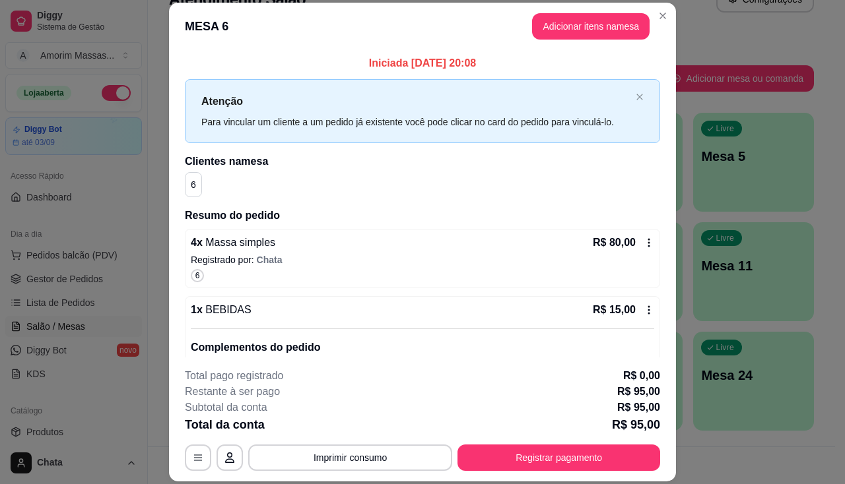
scroll to position [77, 0]
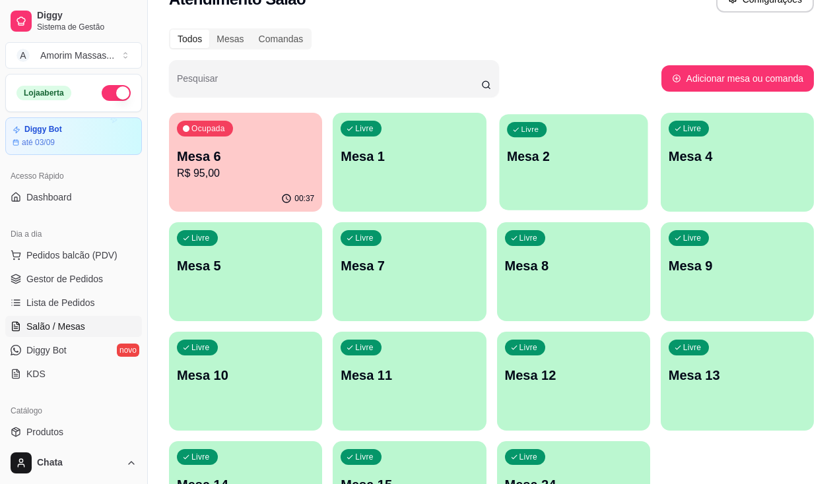
click at [499, 141] on div "Livre Mesa 2" at bounding box center [573, 154] width 149 height 81
click at [257, 168] on p "R$ 95,00" at bounding box center [245, 174] width 137 height 16
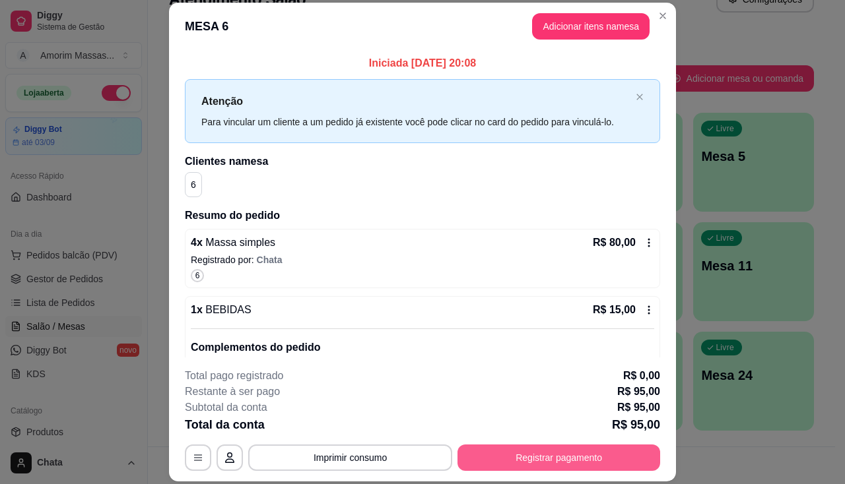
click at [548, 463] on button "Registrar pagamento" at bounding box center [558, 458] width 203 height 26
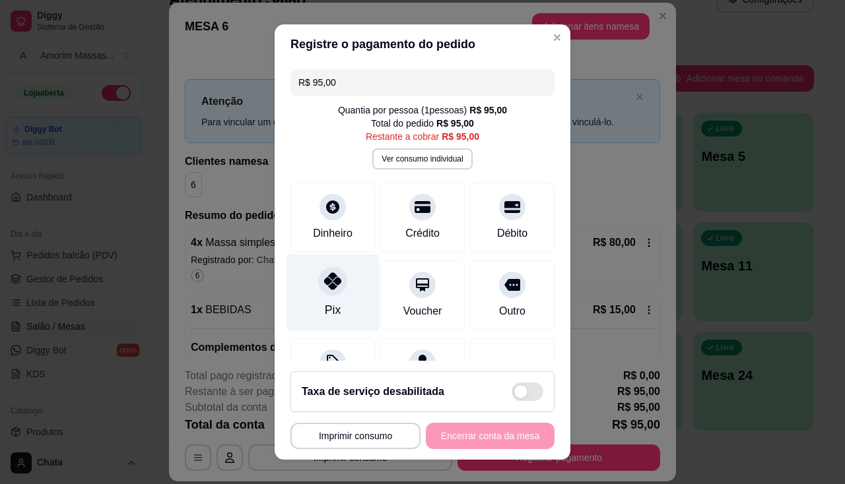
click at [328, 292] on div at bounding box center [332, 281] width 29 height 29
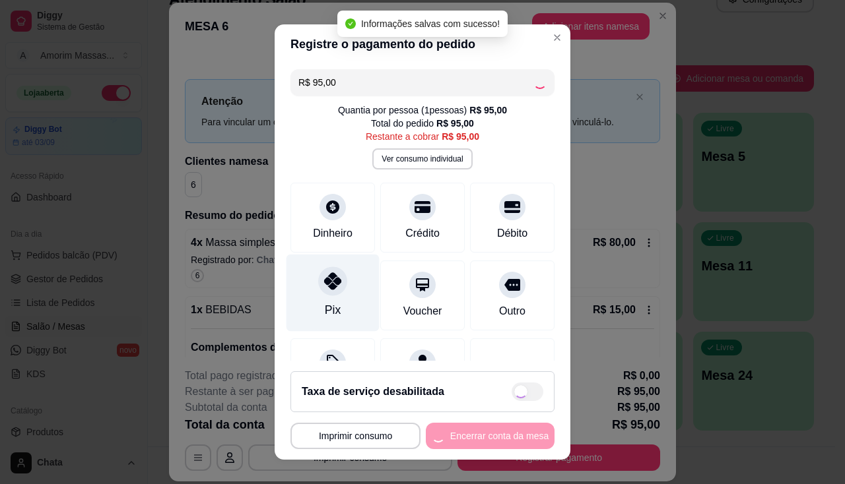
type input "R$ 0,00"
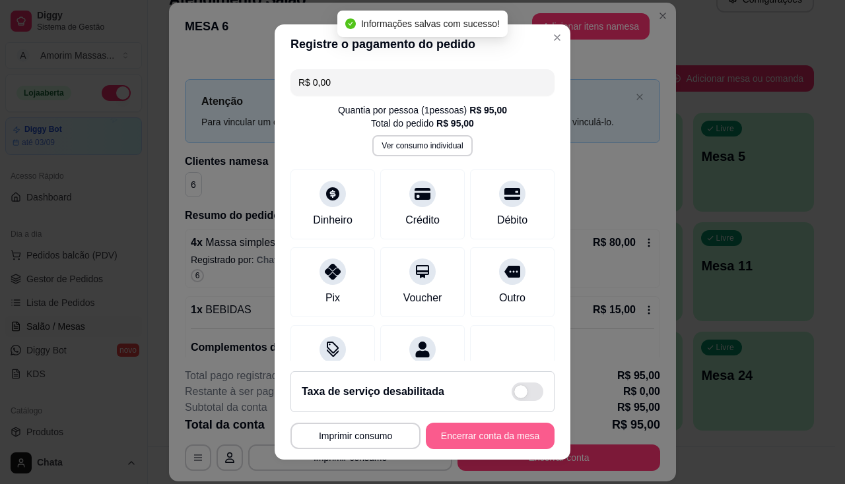
click at [467, 437] on button "Encerrar conta da mesa" at bounding box center [490, 436] width 129 height 26
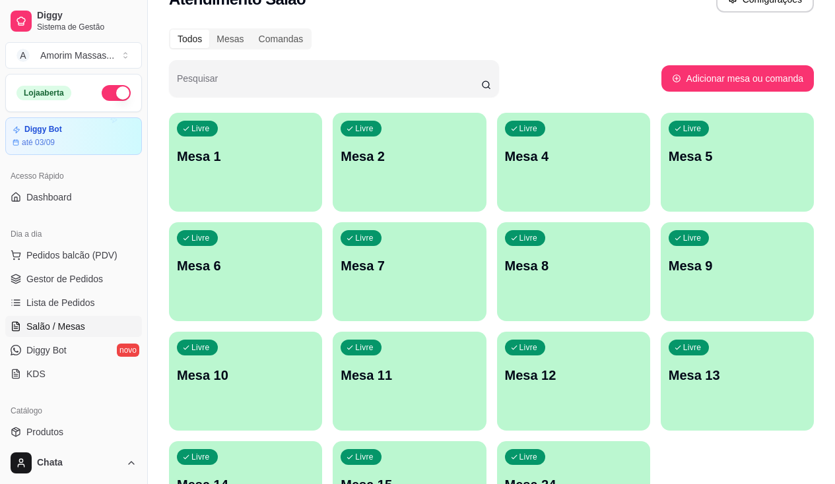
click at [669, 148] on p "Mesa 5" at bounding box center [737, 156] width 137 height 18
click at [671, 135] on div "Livre" at bounding box center [691, 129] width 40 height 15
click at [81, 255] on span "Pedidos balcão (PDV)" at bounding box center [71, 255] width 91 height 13
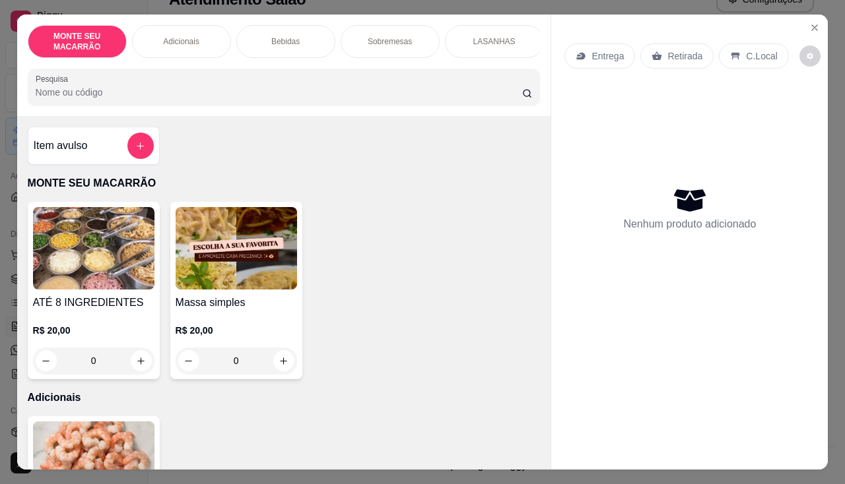
click at [218, 257] on img at bounding box center [236, 248] width 121 height 83
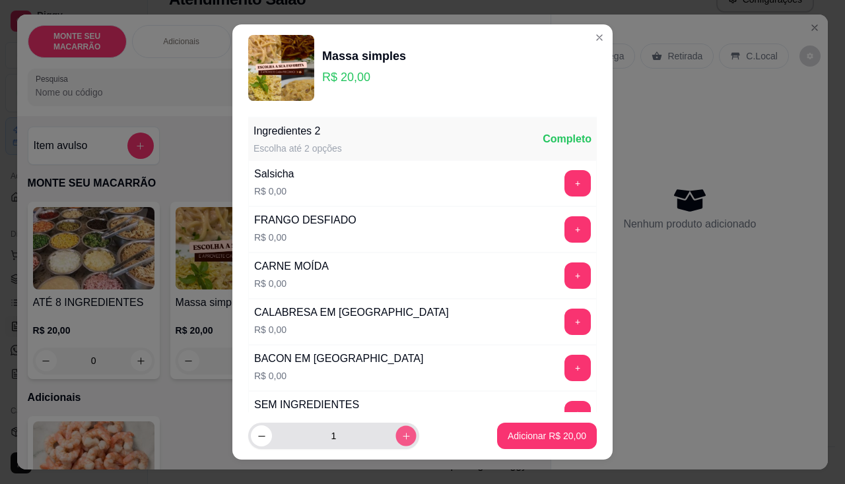
click at [395, 432] on button "increase-product-quantity" at bounding box center [405, 436] width 20 height 20
type input "3"
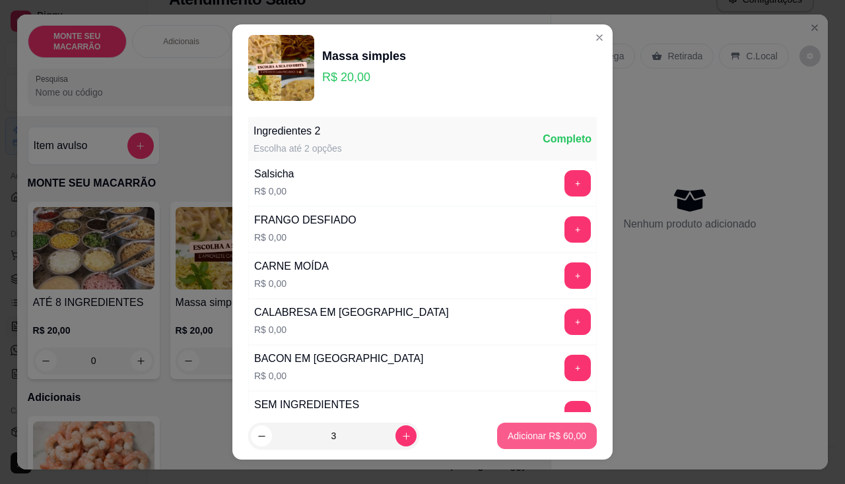
click at [562, 440] on p "Adicionar R$ 60,00" at bounding box center [547, 436] width 79 height 13
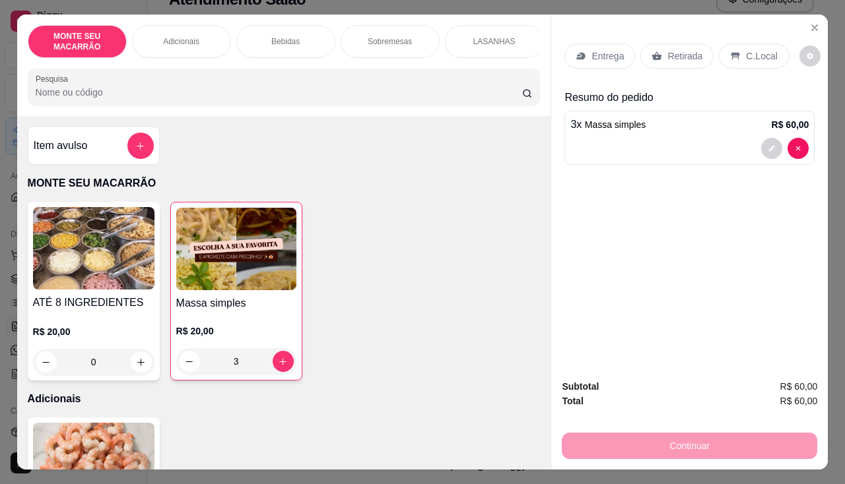
type input "3"
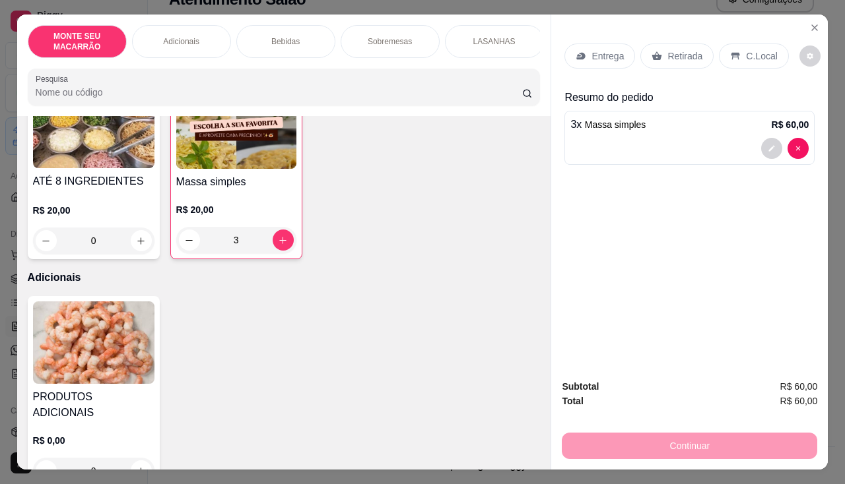
scroll to position [264, 0]
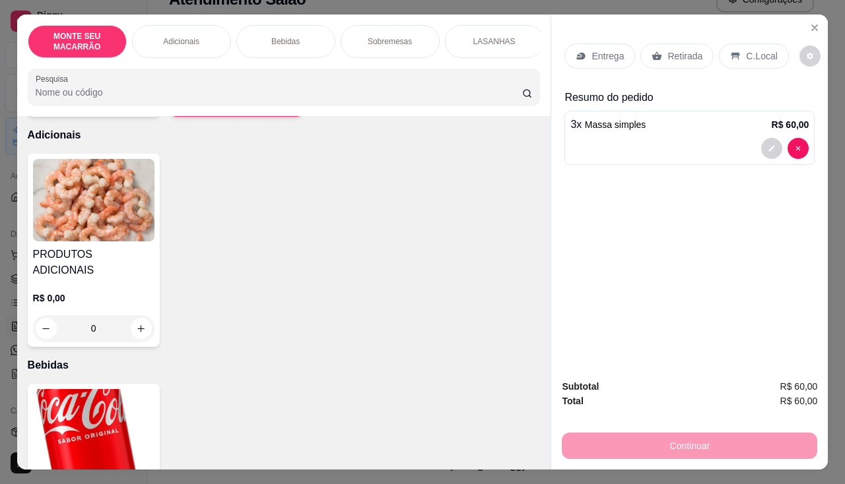
click at [92, 226] on img at bounding box center [93, 200] width 121 height 83
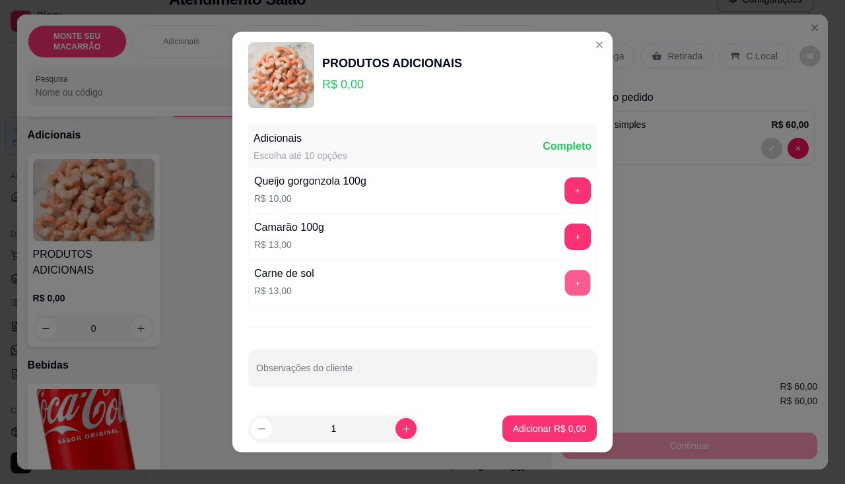
click at [566, 279] on button "+" at bounding box center [578, 284] width 26 height 26
click at [524, 429] on p "Adicionar R$ 26,00" at bounding box center [547, 428] width 77 height 13
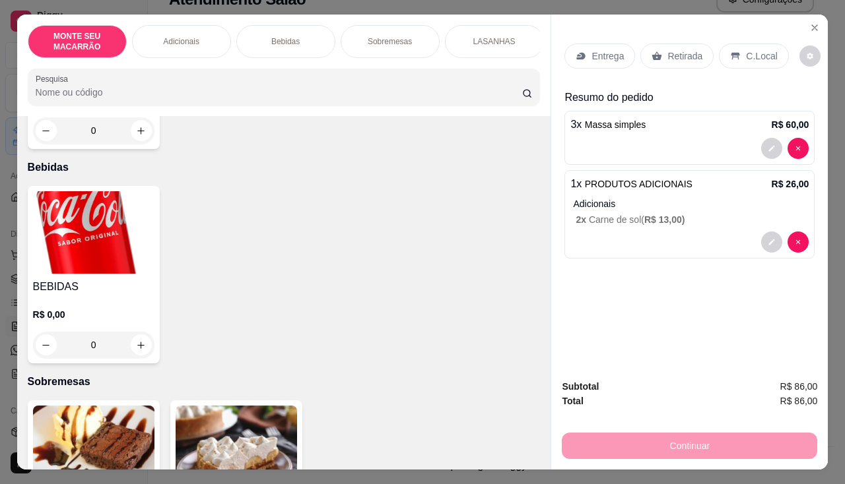
scroll to position [594, 0]
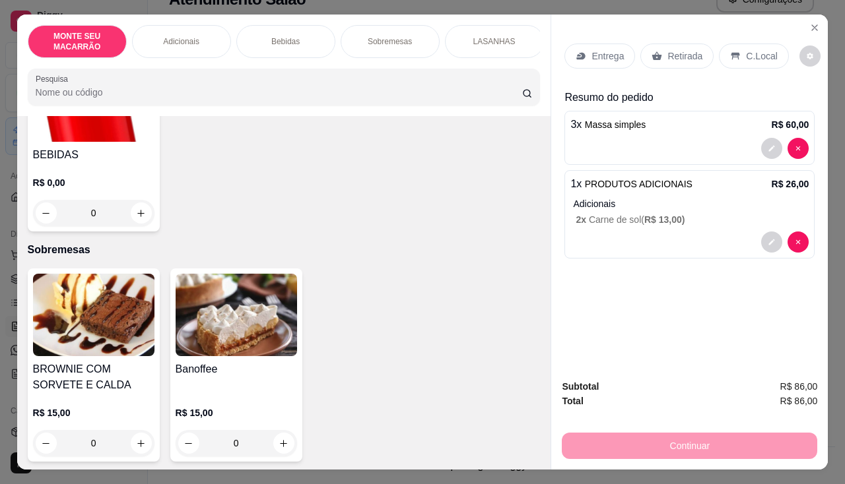
click at [78, 308] on img at bounding box center [93, 315] width 121 height 83
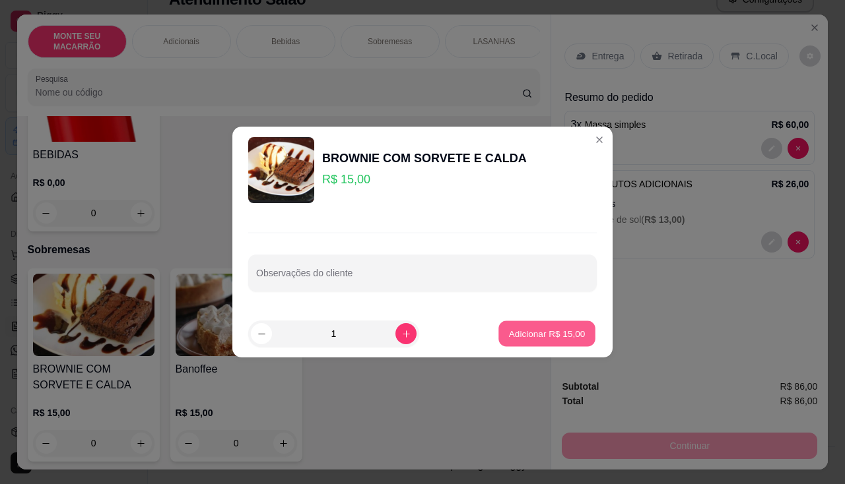
click at [523, 336] on p "Adicionar R$ 15,00" at bounding box center [547, 333] width 77 height 13
type input "1"
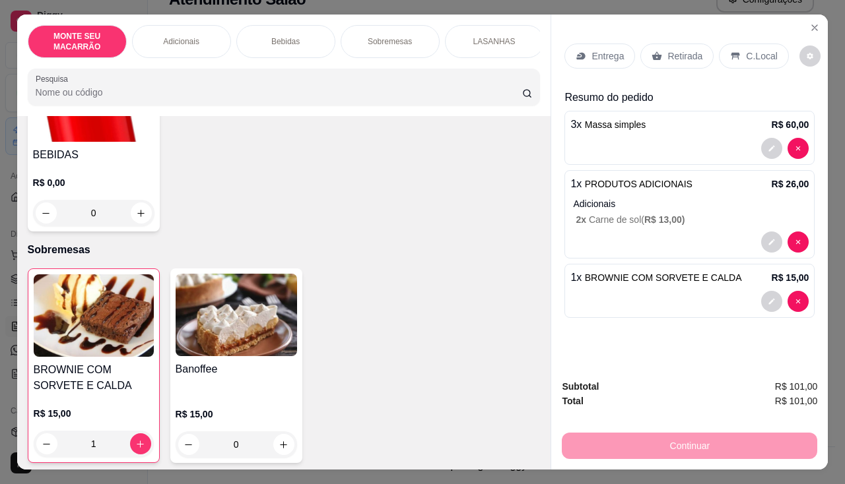
click at [757, 51] on p "C.Local" at bounding box center [761, 56] width 31 height 13
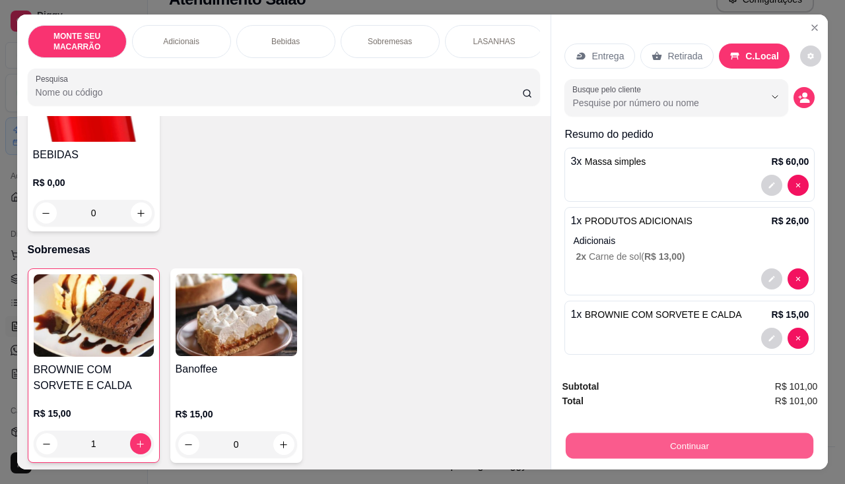
click at [724, 434] on button "Continuar" at bounding box center [690, 447] width 248 height 26
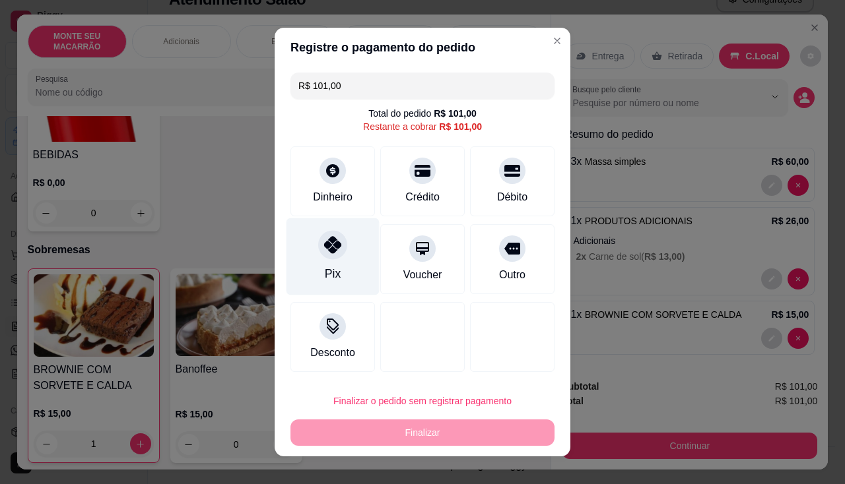
click at [335, 242] on icon at bounding box center [332, 244] width 17 height 17
type input "R$ 0,00"
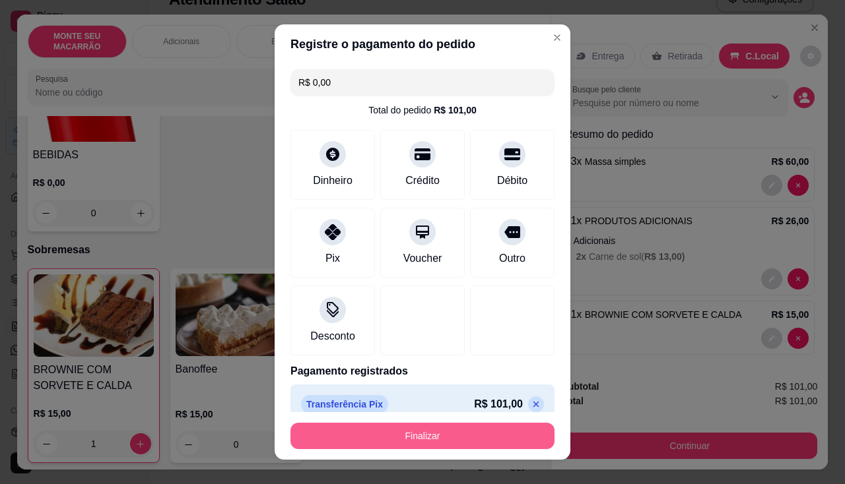
click at [366, 436] on button "Finalizar" at bounding box center [422, 436] width 264 height 26
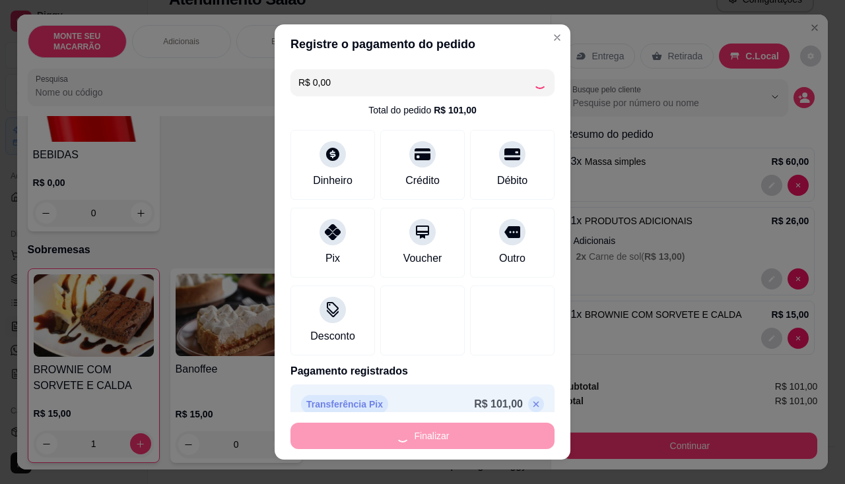
type input "0"
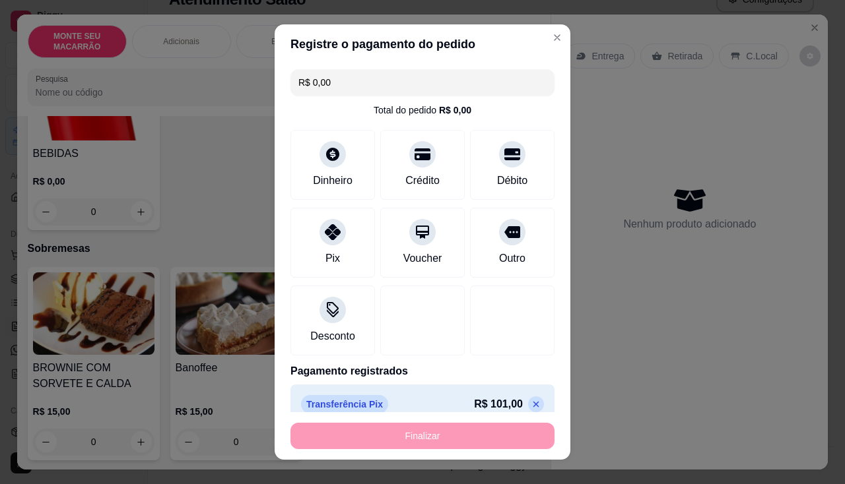
type input "-R$ 101,00"
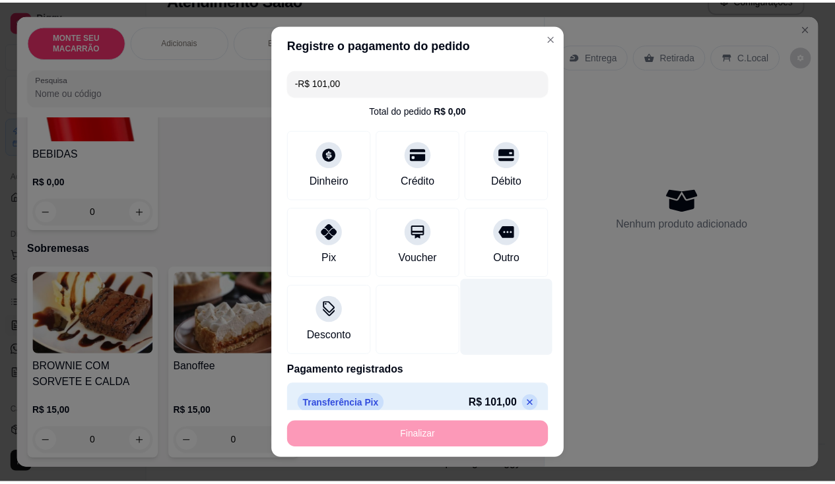
scroll to position [593, 0]
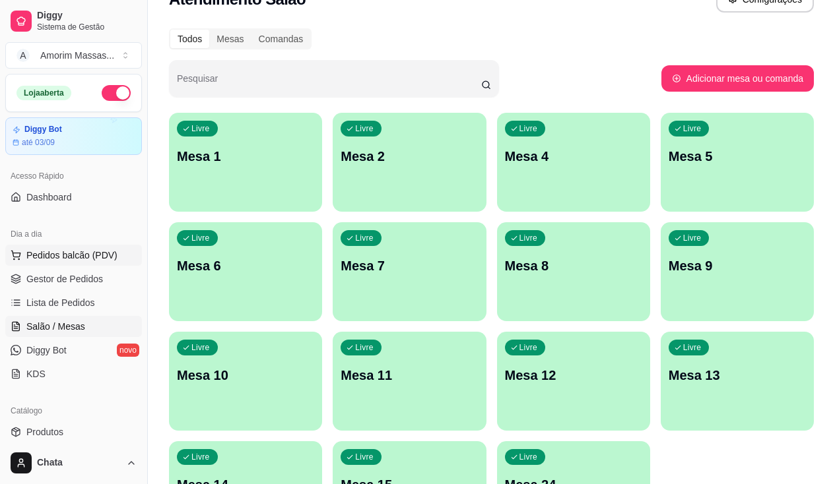
click at [101, 254] on span "Pedidos balcão (PDV)" at bounding box center [71, 255] width 91 height 13
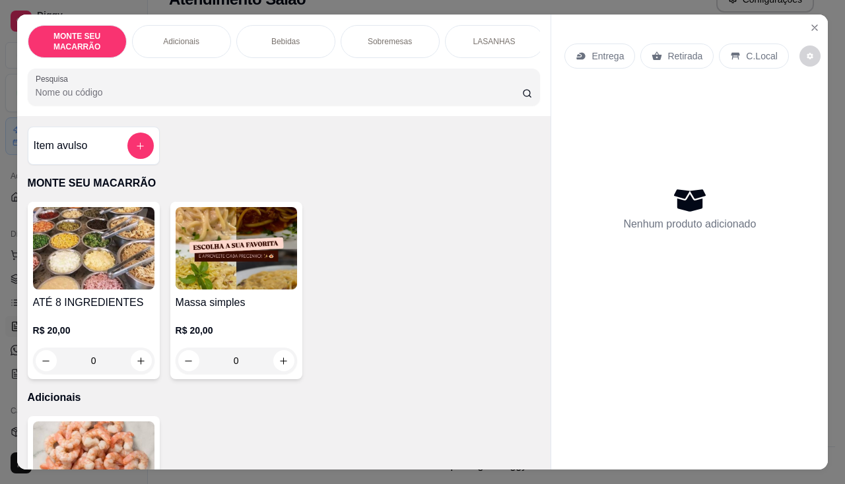
click at [223, 273] on img at bounding box center [236, 248] width 121 height 83
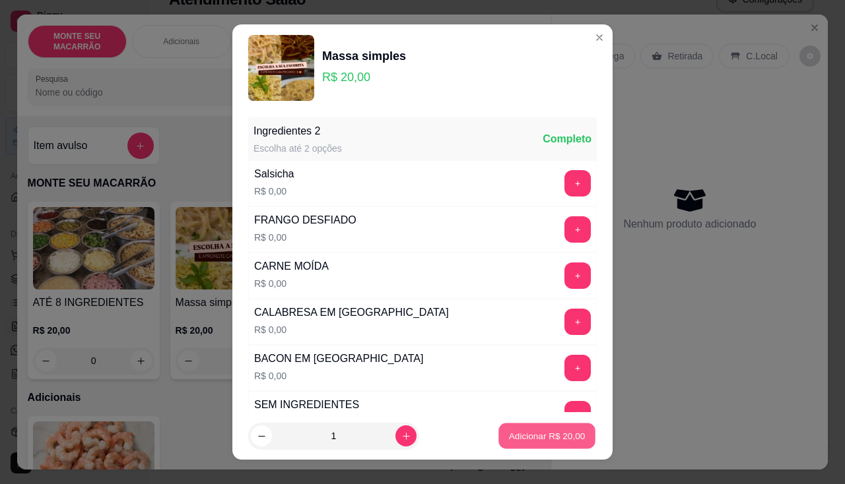
click at [516, 435] on p "Adicionar R$ 20,00" at bounding box center [547, 436] width 77 height 13
type input "1"
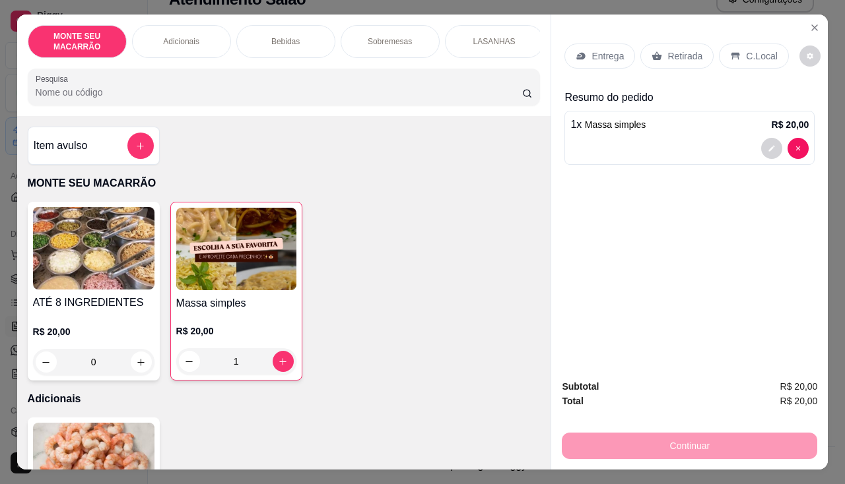
click at [681, 50] on p "Retirada" at bounding box center [684, 56] width 35 height 13
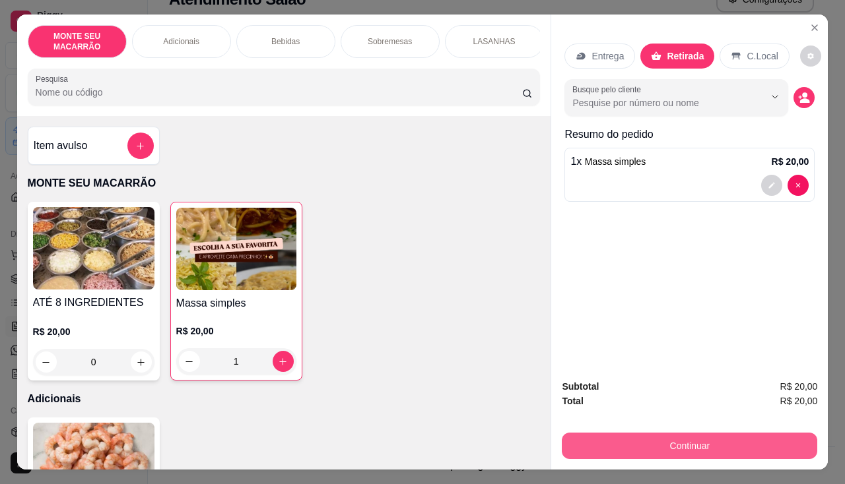
click at [669, 442] on button "Continuar" at bounding box center [689, 446] width 255 height 26
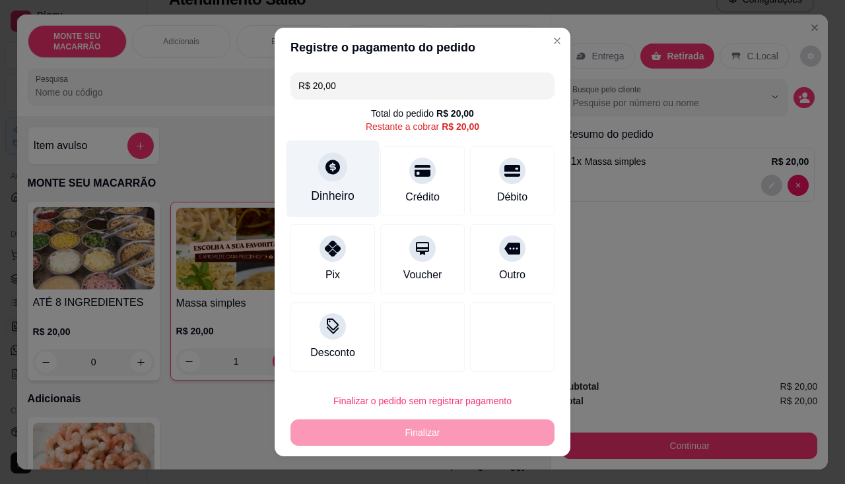
click at [329, 175] on icon at bounding box center [332, 166] width 17 height 17
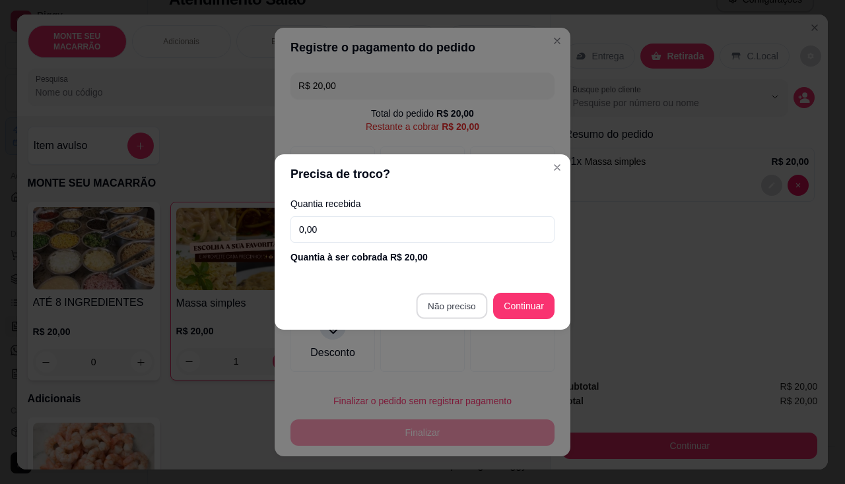
type input "R$ 0,00"
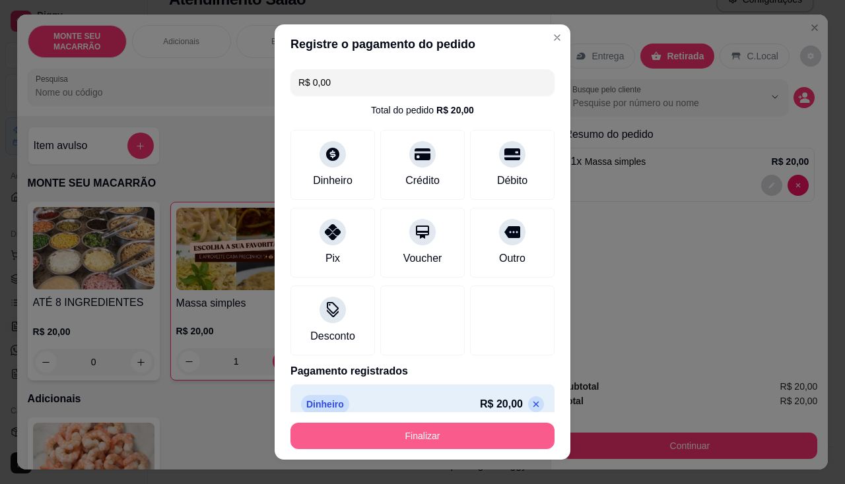
click at [411, 436] on button "Finalizar" at bounding box center [422, 436] width 264 height 26
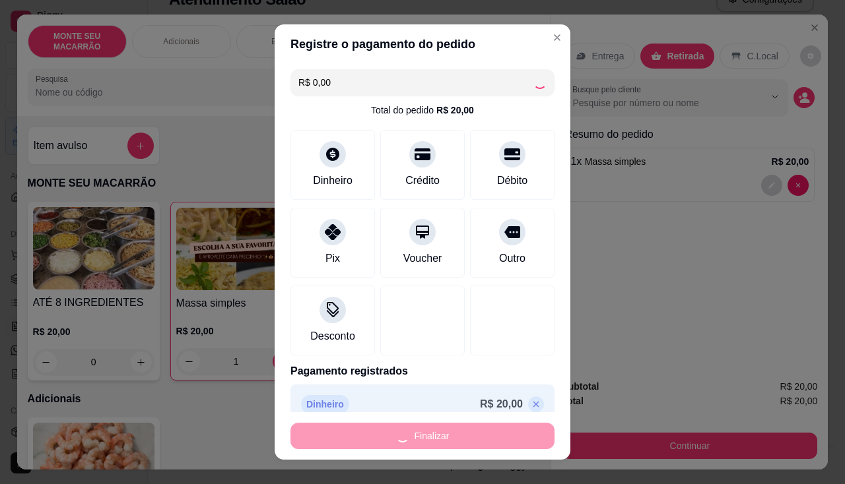
type input "0"
type input "-R$ 20,00"
